Goal: Information Seeking & Learning: Learn about a topic

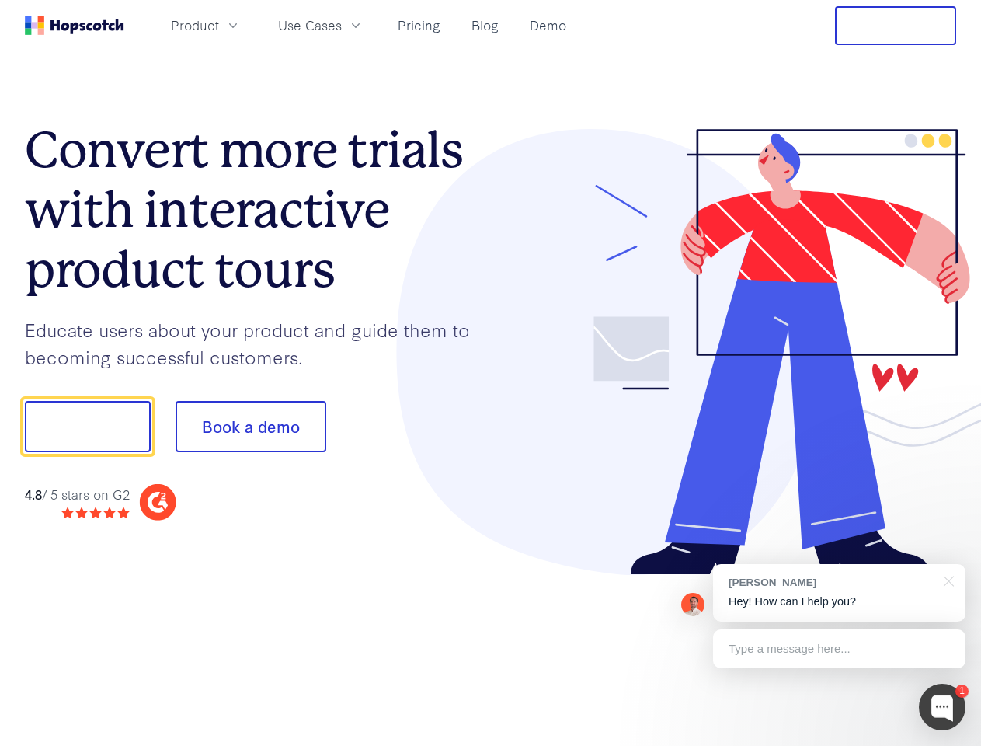
click at [491, 373] on div at bounding box center [724, 352] width 466 height 447
click at [219, 25] on span "Product" at bounding box center [195, 25] width 48 height 19
click at [342, 25] on span "Use Cases" at bounding box center [310, 25] width 64 height 19
click at [896, 26] on button "Free Trial" at bounding box center [895, 25] width 121 height 39
click at [87, 426] on button "Show me!" at bounding box center [88, 426] width 126 height 51
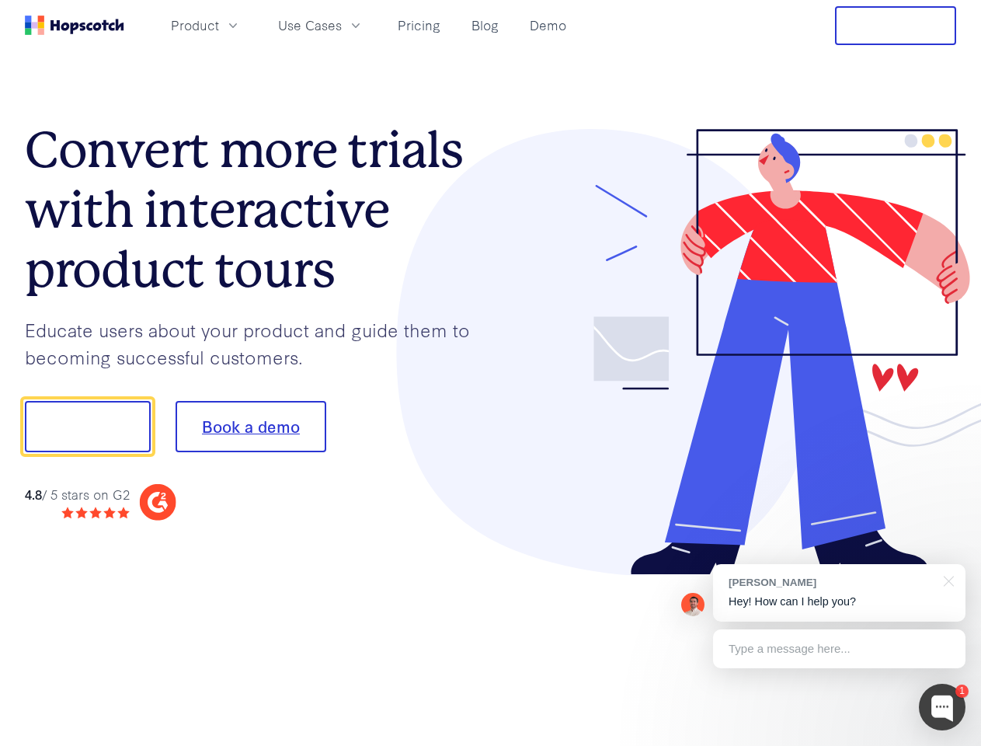
click at [250, 426] on button "Book a demo" at bounding box center [251, 426] width 151 height 51
click at [942, 707] on div at bounding box center [942, 706] width 47 height 47
click at [839, 593] on div "[PERSON_NAME] Hey! How can I help you?" at bounding box center [839, 592] width 252 height 57
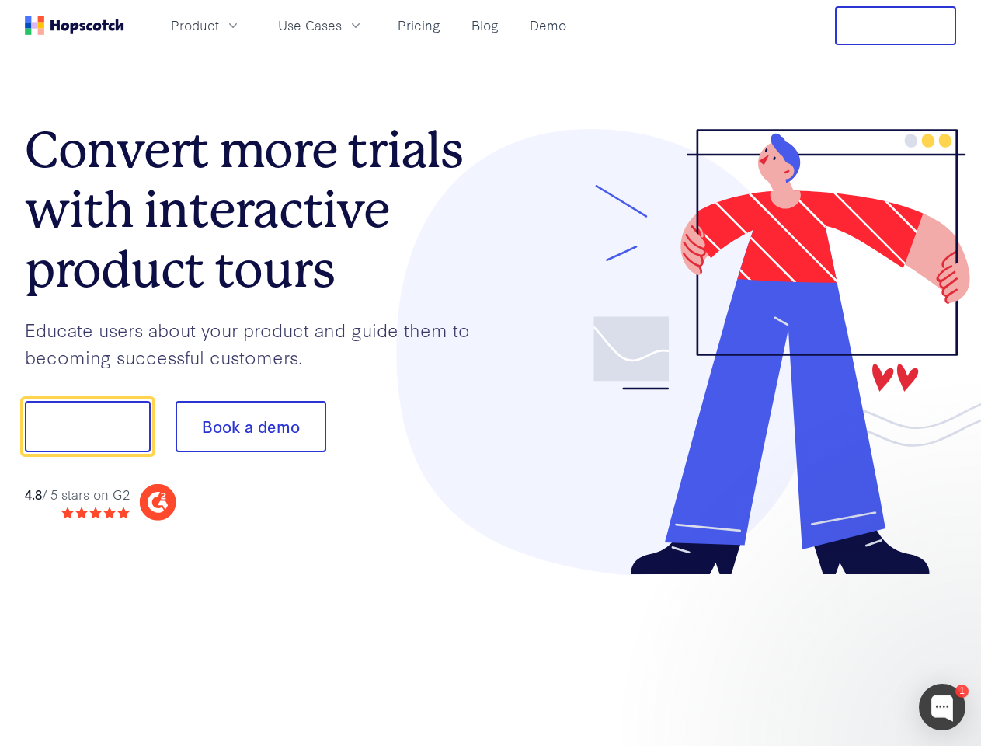
click at [946, 579] on div at bounding box center [819, 424] width 291 height 518
click at [839, 649] on div at bounding box center [819, 529] width 291 height 310
